Goal: Download file/media

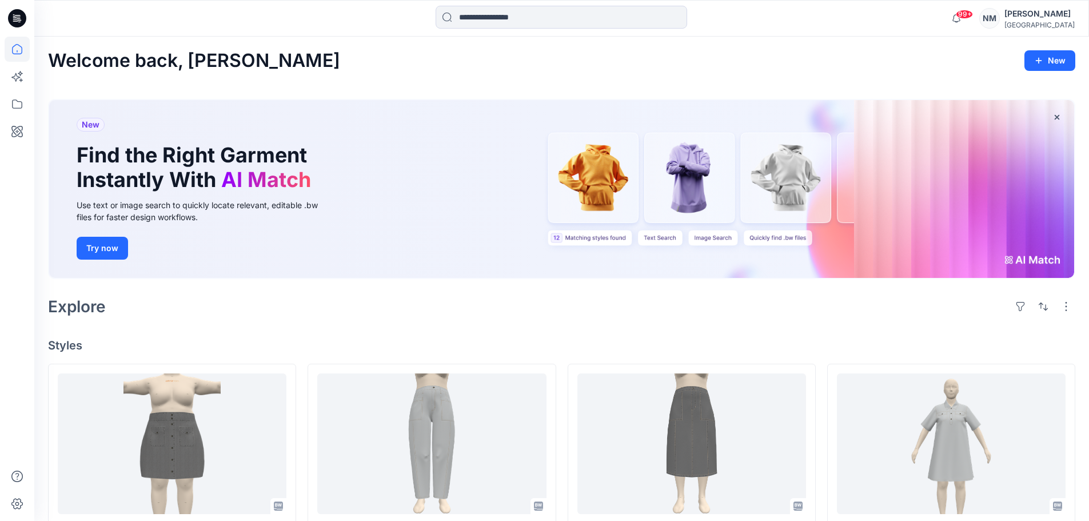
scroll to position [57, 0]
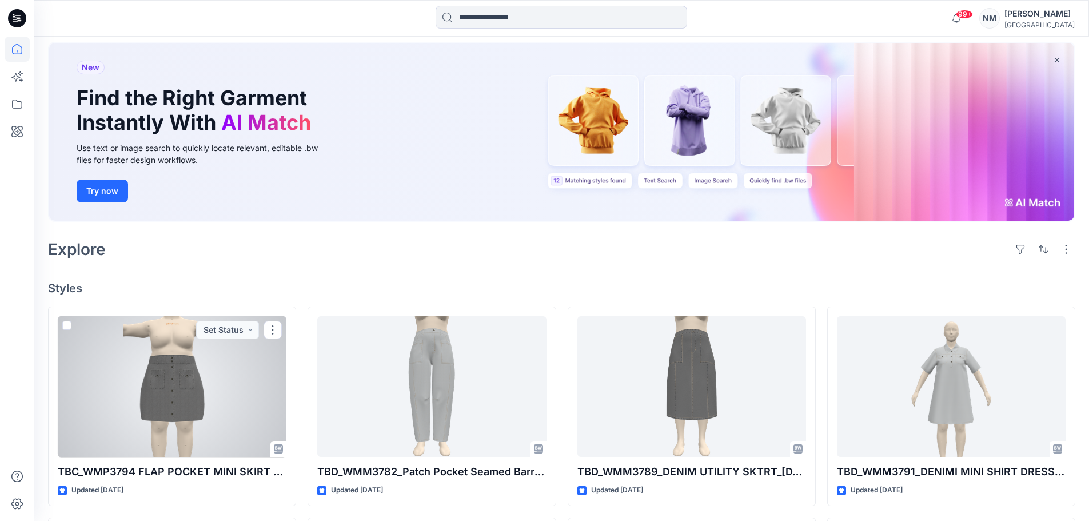
click at [170, 370] on div at bounding box center [172, 386] width 229 height 141
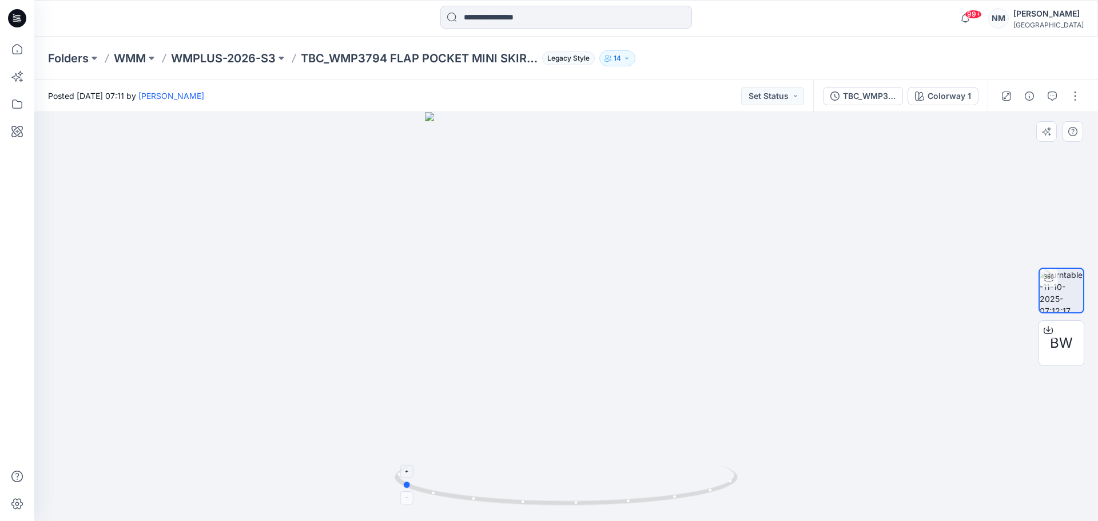
drag, startPoint x: 570, startPoint y: 505, endPoint x: 405, endPoint y: 467, distance: 168.9
click at [405, 467] on icon at bounding box center [567, 486] width 346 height 43
drag, startPoint x: 410, startPoint y: 487, endPoint x: 609, endPoint y: 491, distance: 199.0
click at [609, 491] on icon at bounding box center [567, 486] width 346 height 43
drag, startPoint x: 601, startPoint y: 503, endPoint x: 615, endPoint y: 479, distance: 27.9
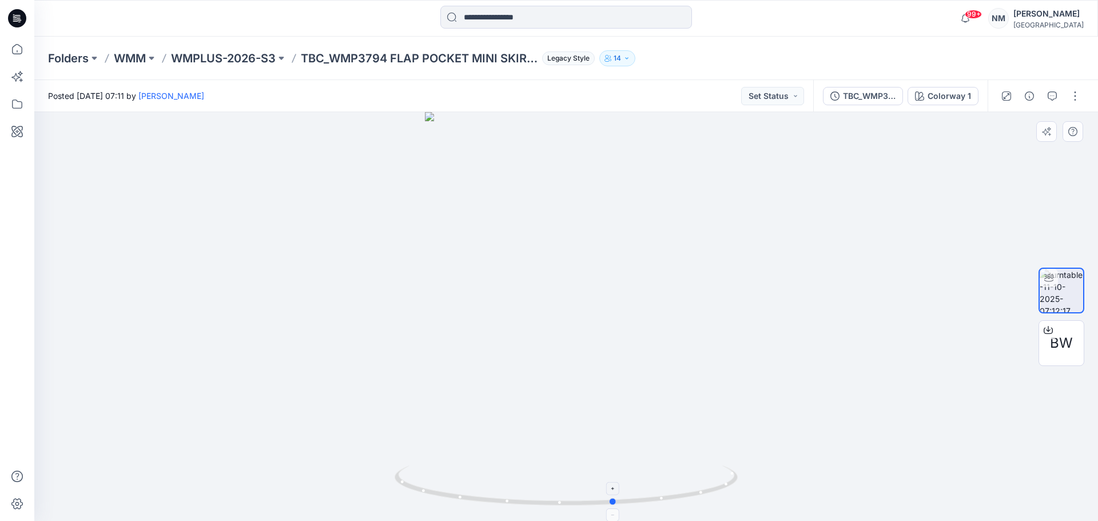
click at [615, 479] on icon at bounding box center [567, 486] width 346 height 43
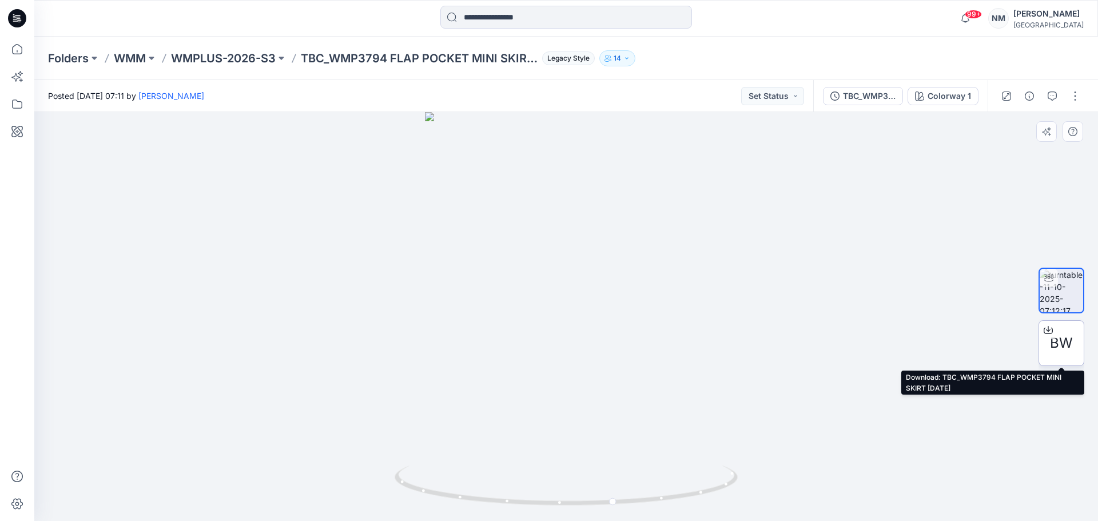
click at [1055, 334] on div at bounding box center [1048, 330] width 18 height 18
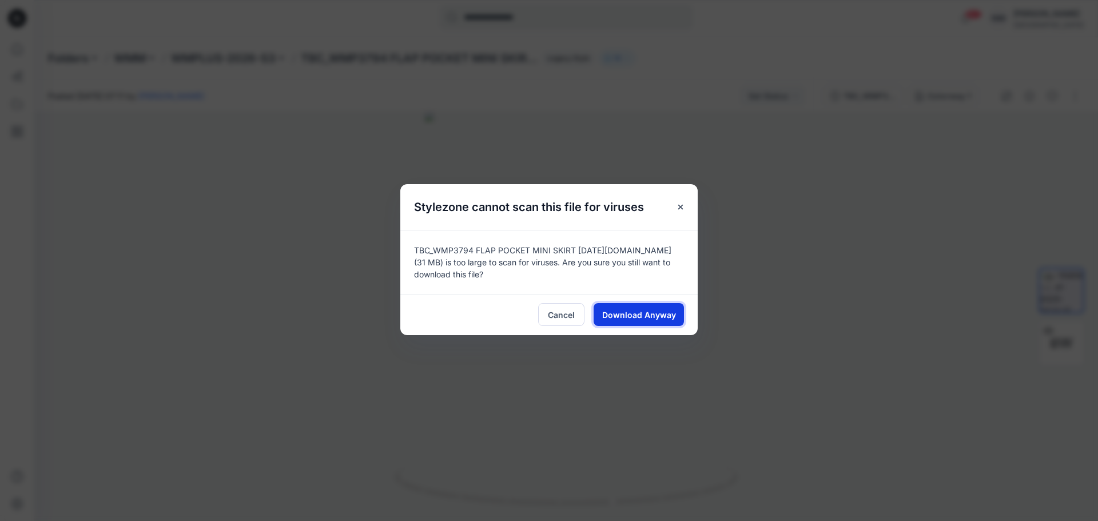
click at [668, 313] on span "Download Anyway" at bounding box center [639, 315] width 74 height 12
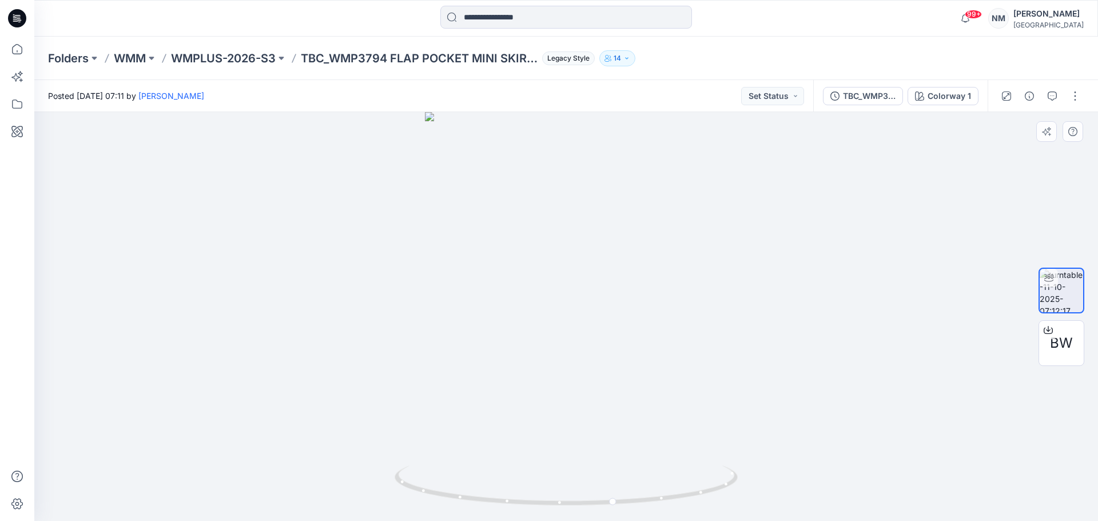
click at [923, 228] on div at bounding box center [565, 316] width 1063 height 409
drag, startPoint x: 611, startPoint y: 501, endPoint x: 400, endPoint y: 483, distance: 211.8
click at [400, 483] on icon at bounding box center [567, 486] width 346 height 43
drag, startPoint x: 412, startPoint y: 488, endPoint x: 603, endPoint y: 508, distance: 192.0
click at [603, 508] on div at bounding box center [565, 316] width 1063 height 409
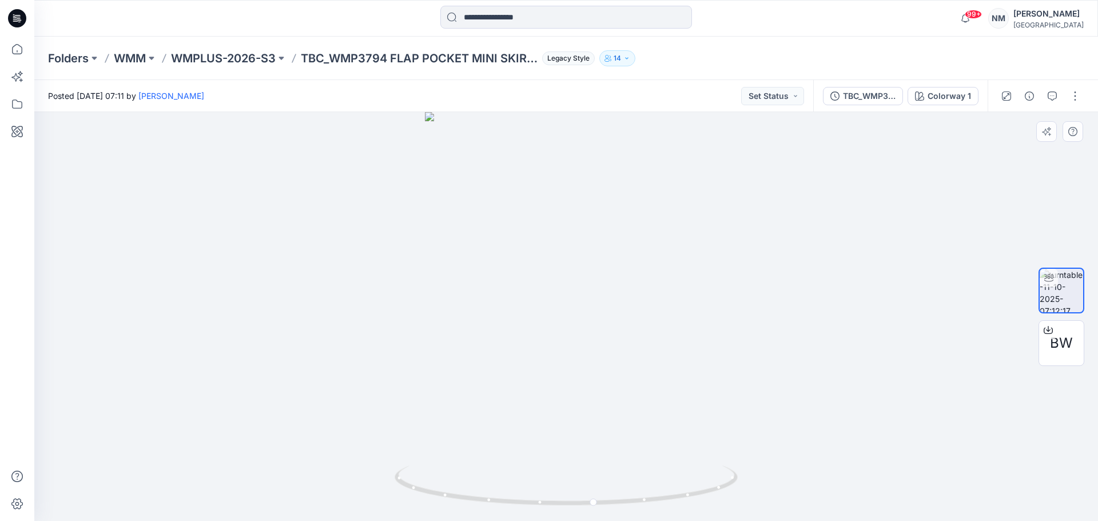
click at [808, 494] on div at bounding box center [565, 316] width 1063 height 409
drag, startPoint x: 596, startPoint y: 506, endPoint x: 681, endPoint y: 483, distance: 87.8
click at [681, 483] on icon at bounding box center [567, 486] width 346 height 43
